Goal: Transaction & Acquisition: Purchase product/service

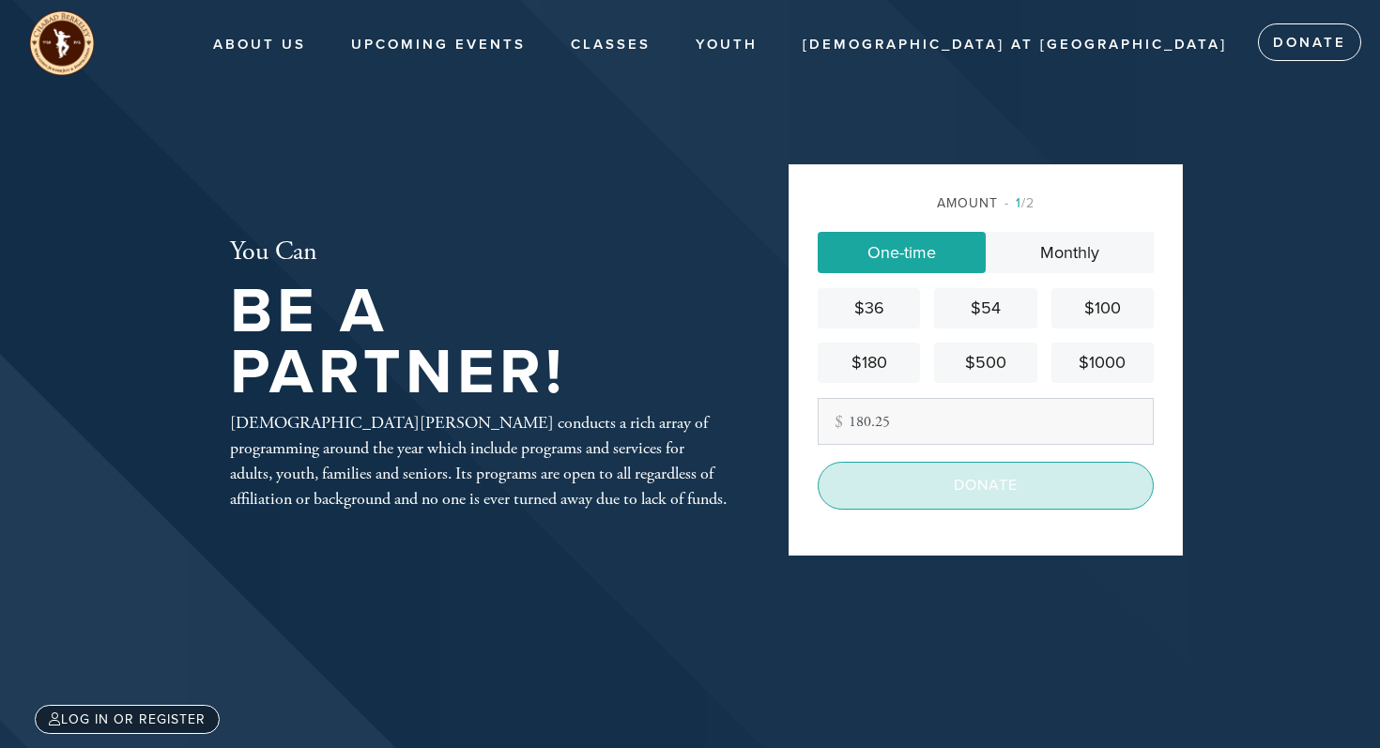
type input "180.25"
click at [995, 488] on input "Donate" at bounding box center [986, 485] width 336 height 47
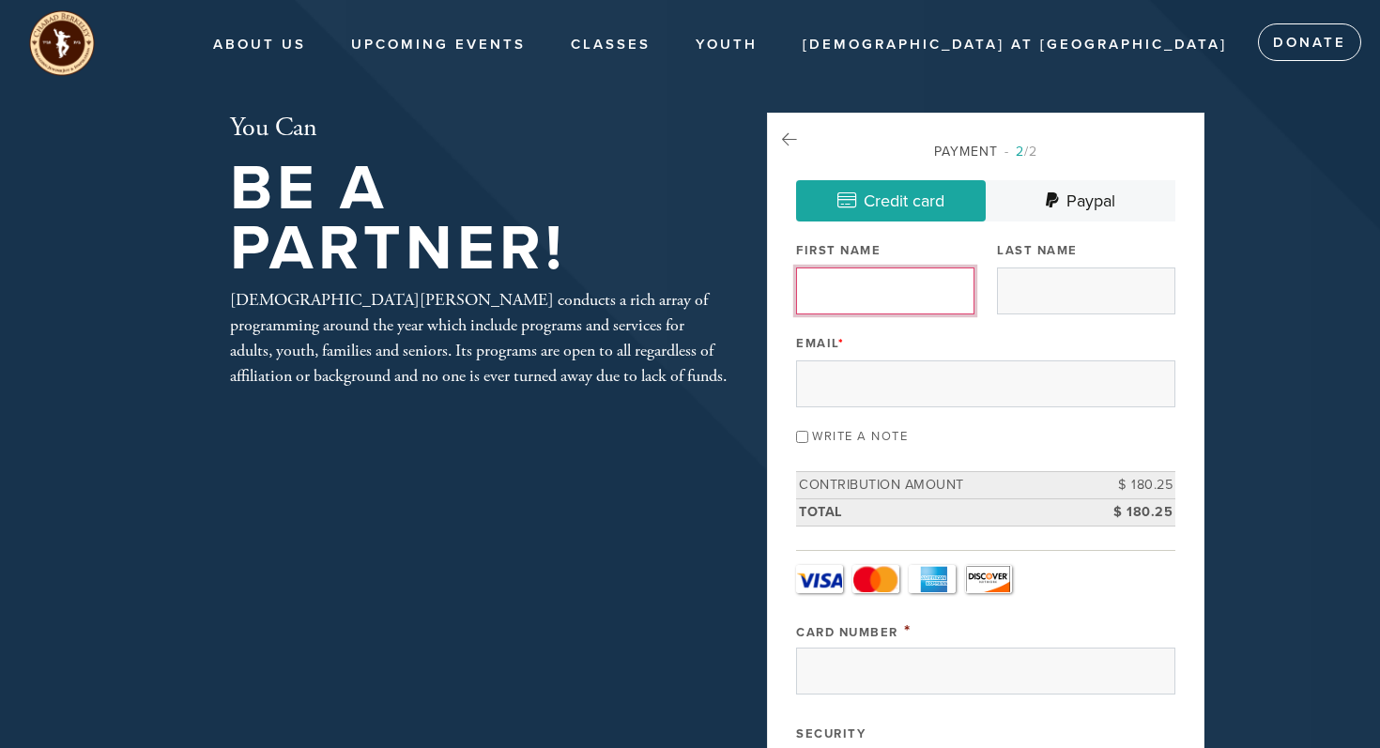
click at [912, 292] on input "First Name" at bounding box center [885, 291] width 178 height 47
type input "g"
drag, startPoint x: 894, startPoint y: 299, endPoint x: 798, endPoint y: 293, distance: 96.0
type input "[PERSON_NAME]"
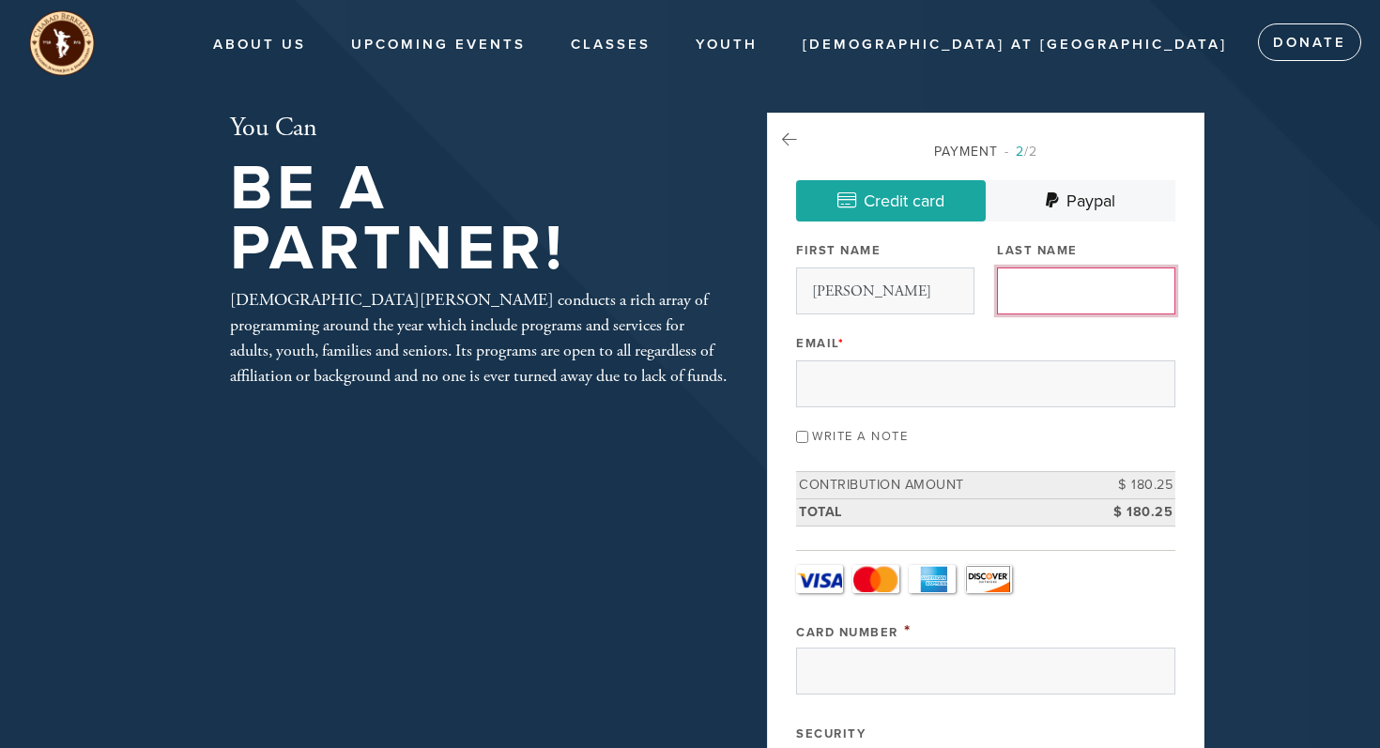
type input "[PERSON_NAME]"
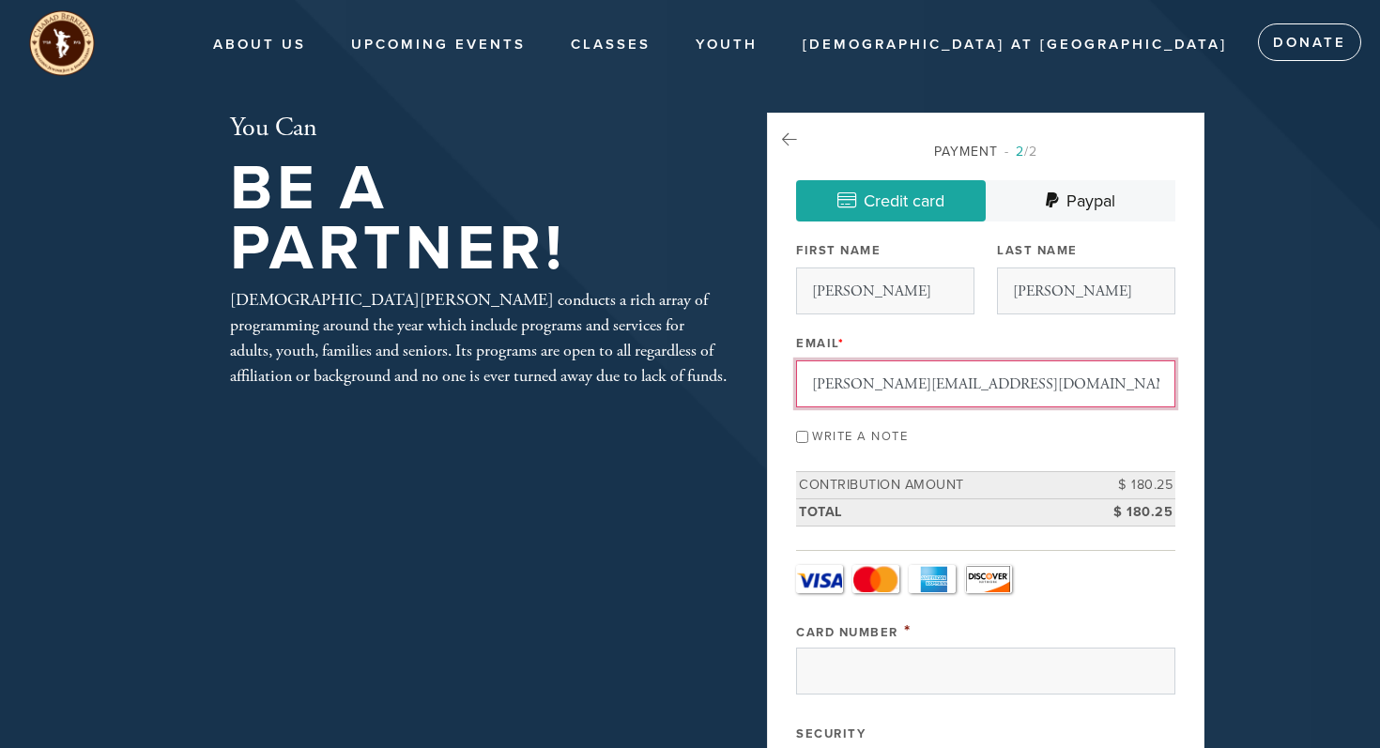
drag, startPoint x: 1023, startPoint y: 381, endPoint x: 711, endPoint y: 373, distance: 311.9
type input "[EMAIL_ADDRESS][DOMAIN_NAME]"
click at [903, 443] on div "Write a note" at bounding box center [985, 435] width 379 height 25
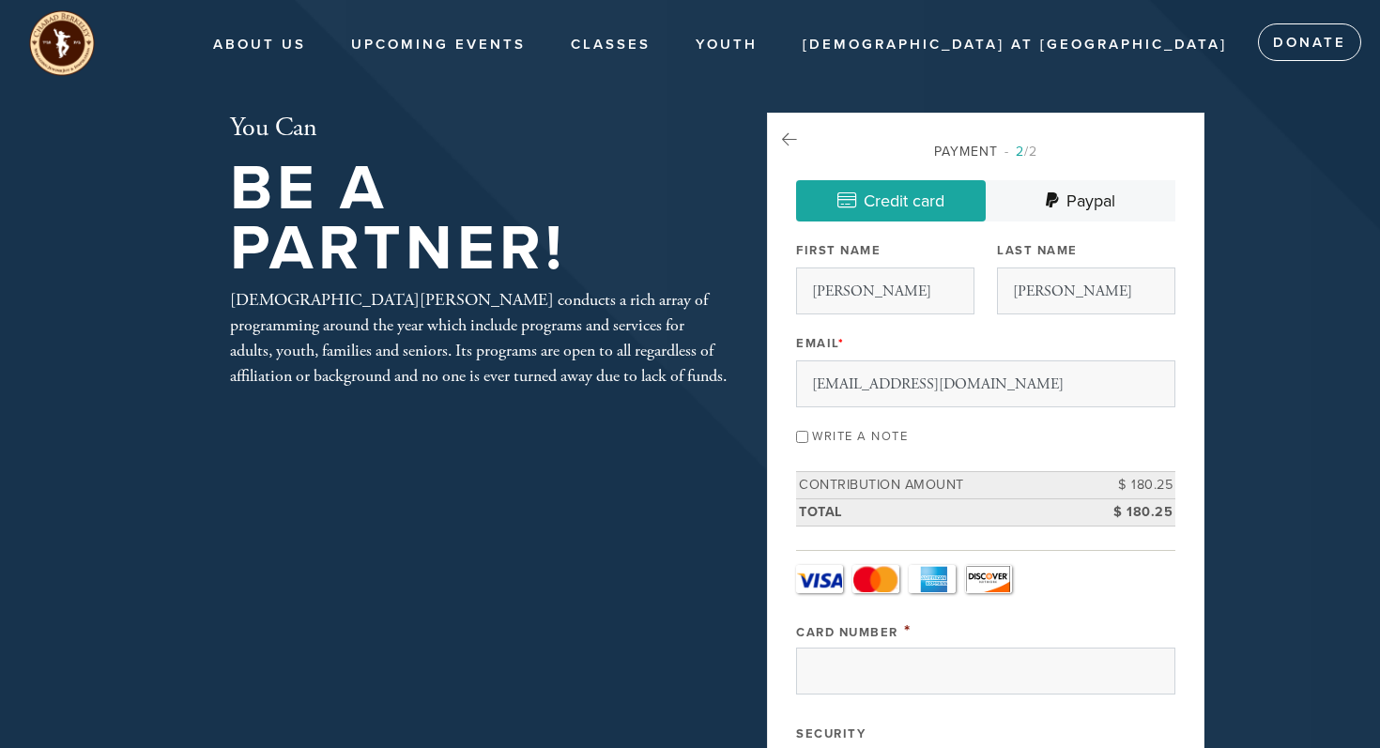
click at [833, 426] on div "Write a note" at bounding box center [985, 435] width 379 height 25
click at [831, 431] on div "Write a note" at bounding box center [985, 435] width 379 height 25
click at [809, 437] on input "Write a note" at bounding box center [802, 437] width 12 height 12
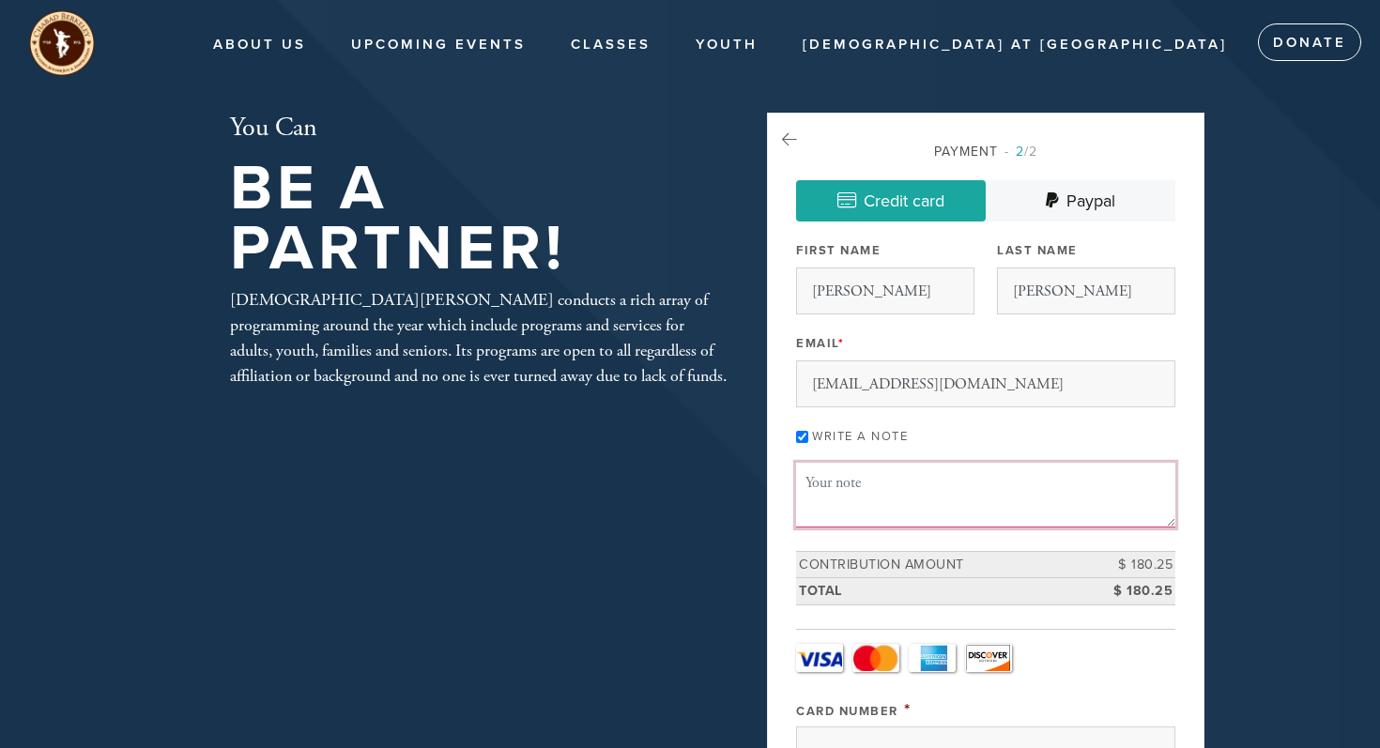
click at [933, 487] on textarea "Message or dedication" at bounding box center [985, 495] width 379 height 64
click at [809, 436] on input "Write a note" at bounding box center [802, 437] width 12 height 12
checkbox input "false"
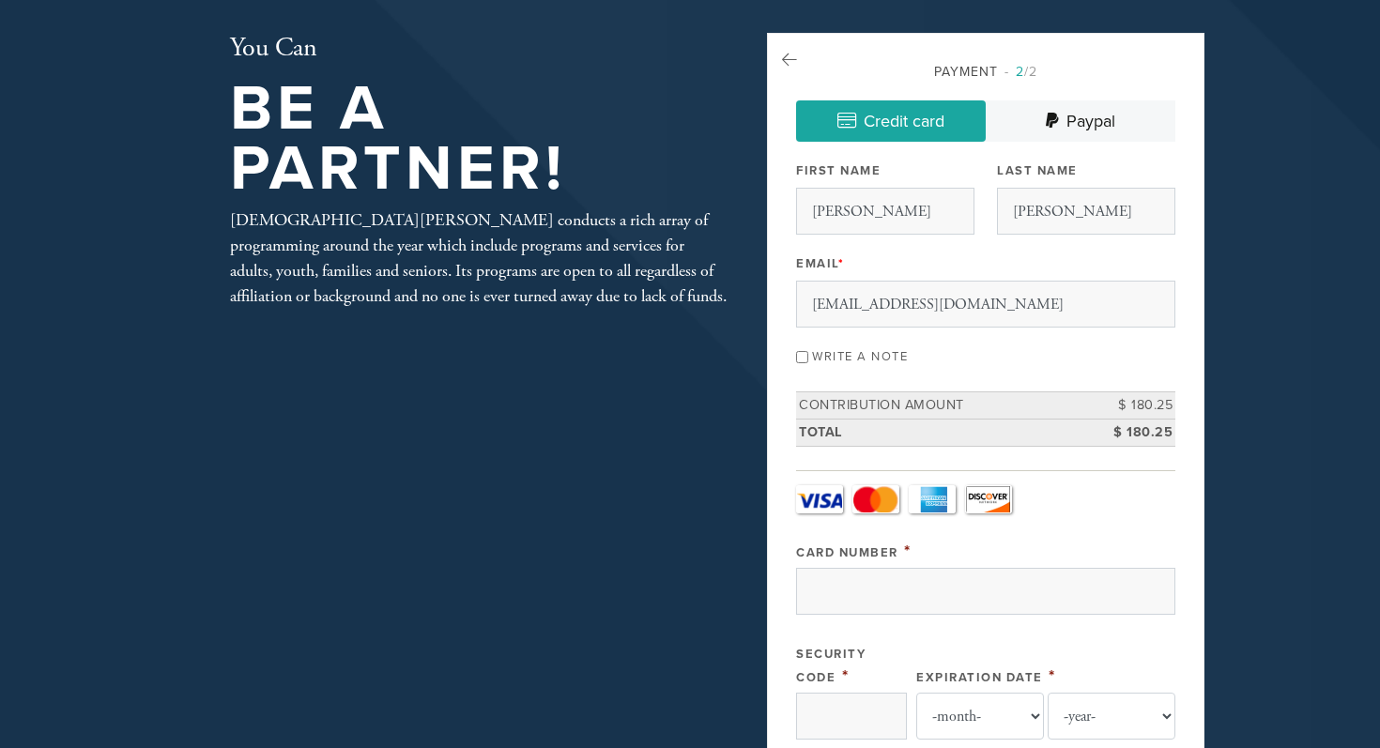
scroll to position [134, 0]
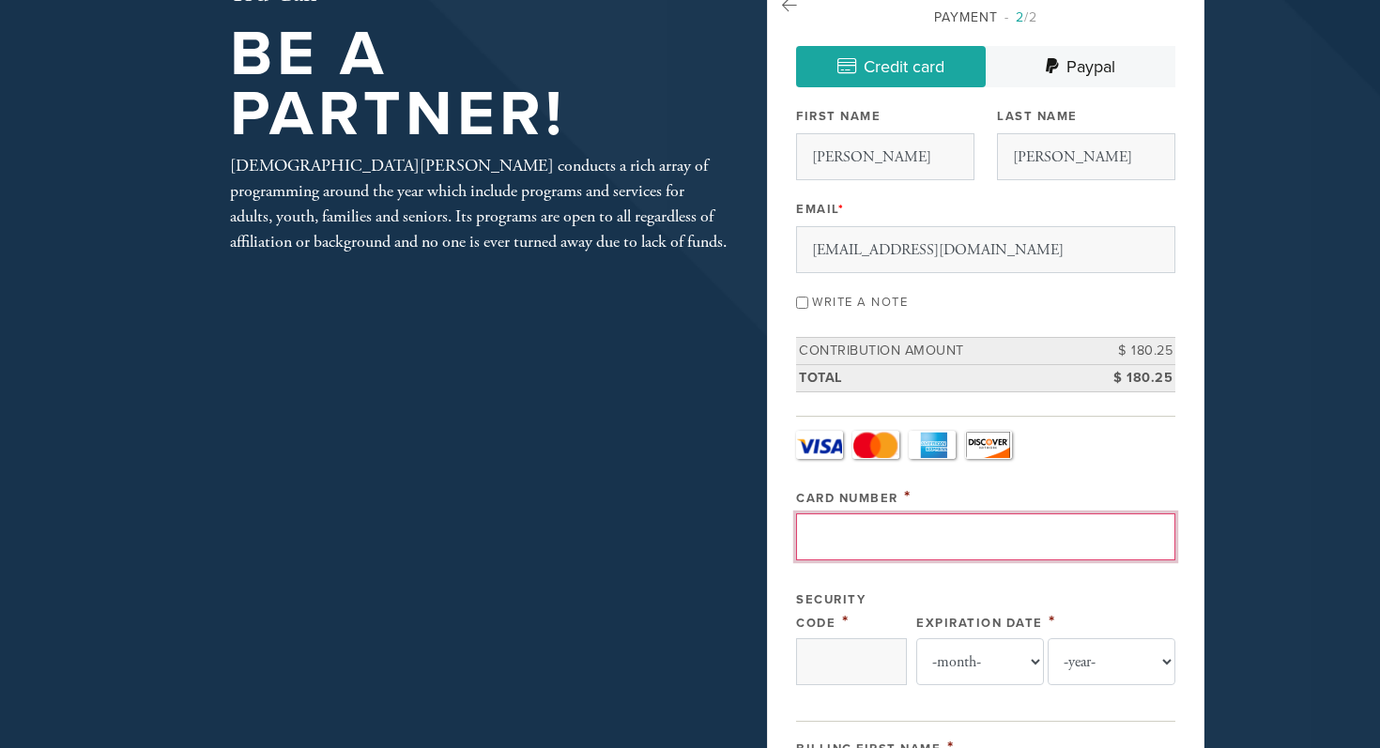
click at [930, 546] on input "Card Number" at bounding box center [985, 537] width 379 height 47
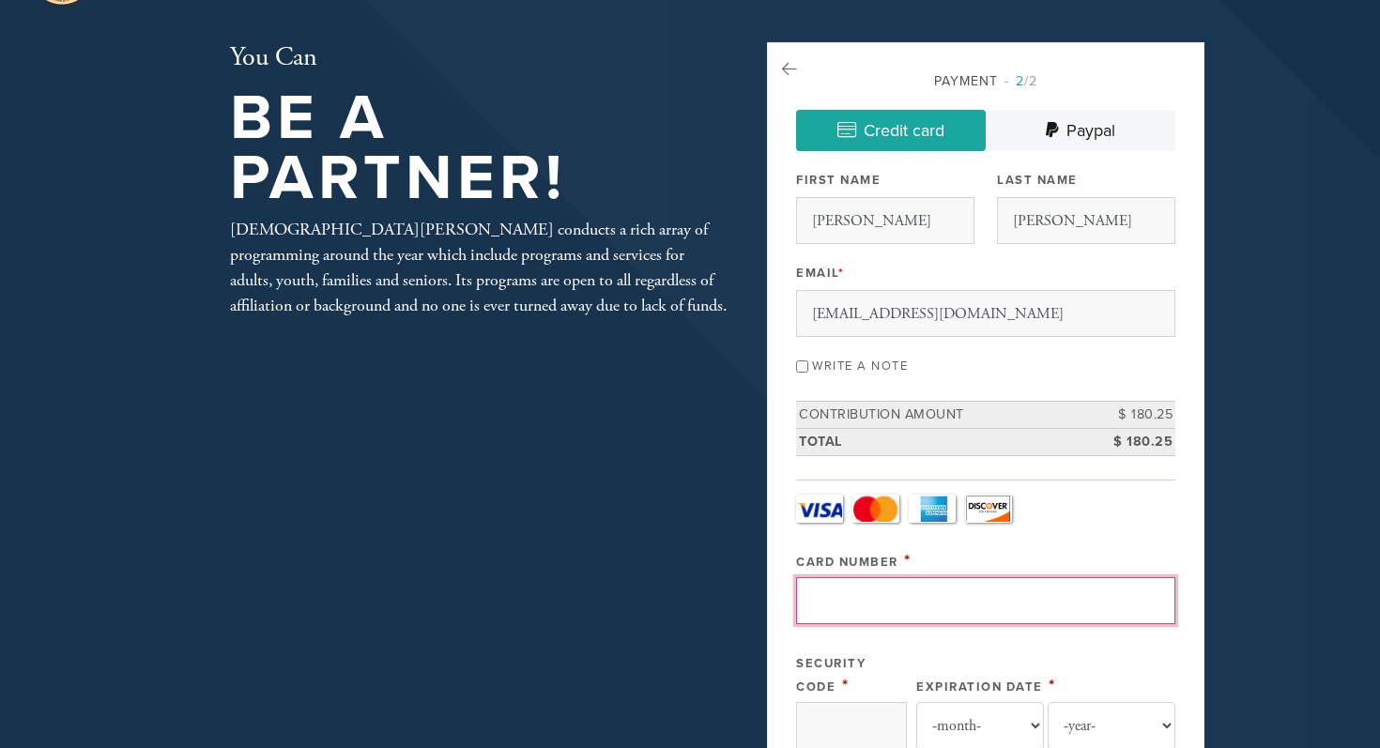
scroll to position [0, 0]
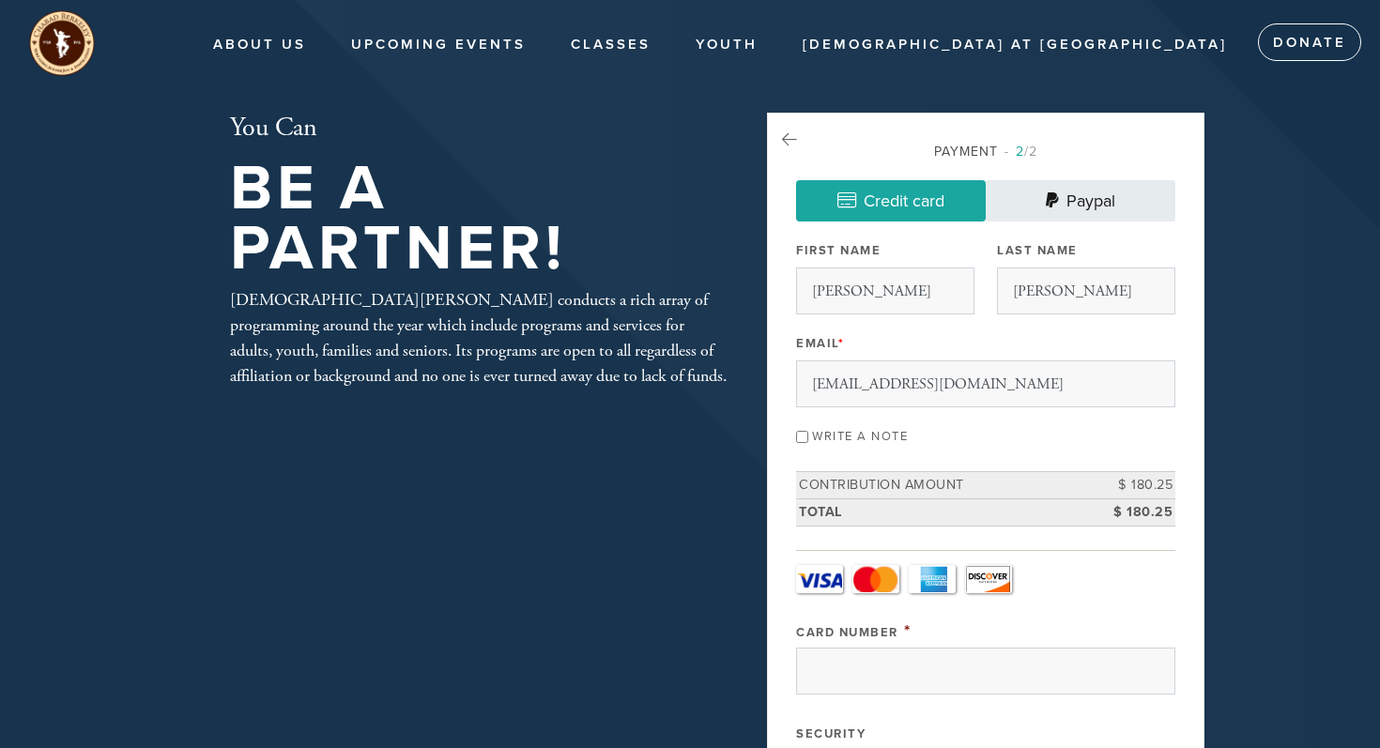
click at [1089, 197] on link "Paypal" at bounding box center [1081, 200] width 190 height 41
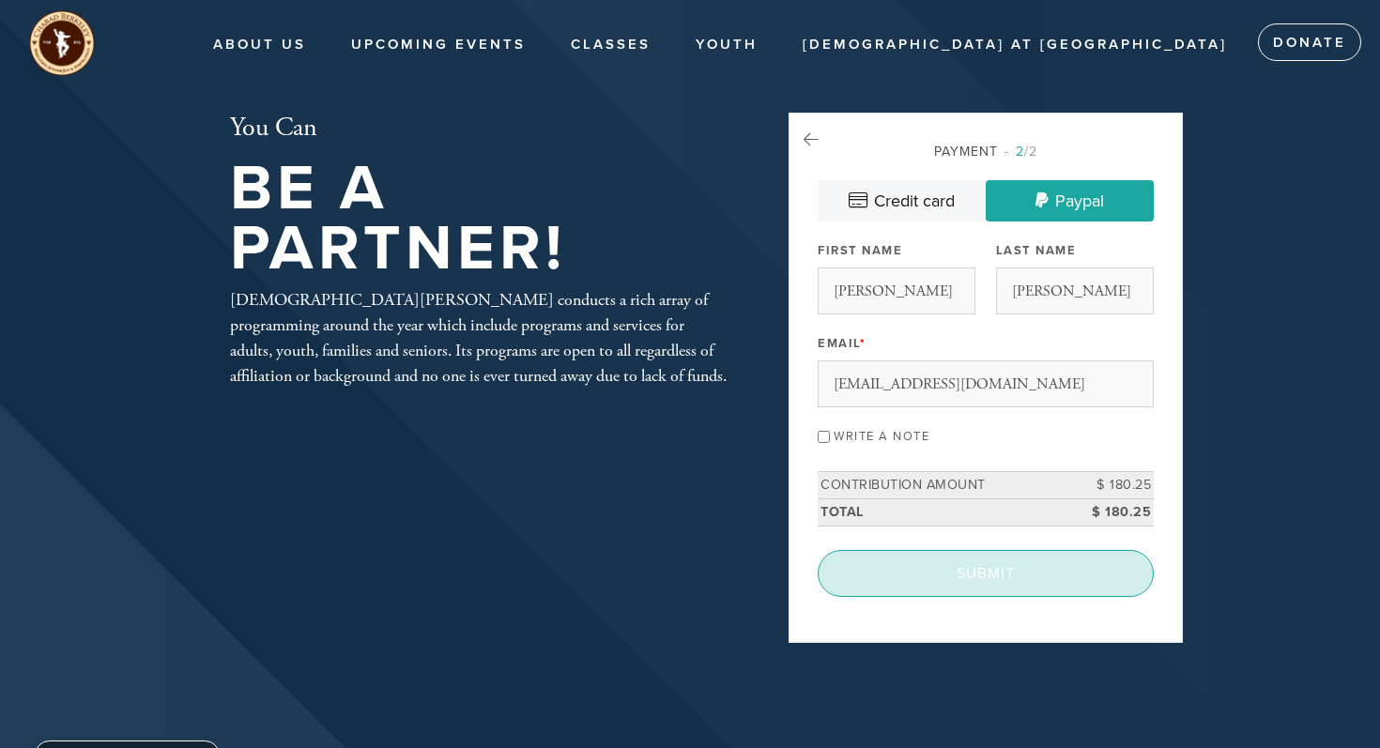
click at [1011, 566] on input "Submit" at bounding box center [986, 573] width 336 height 47
